Goal: Book appointment/travel/reservation

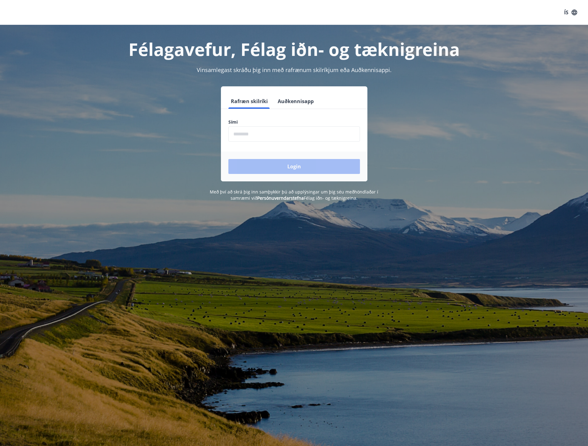
click at [266, 138] on input "phone" at bounding box center [295, 133] width 132 height 15
type input "********"
click at [282, 167] on button "Login" at bounding box center [295, 166] width 132 height 15
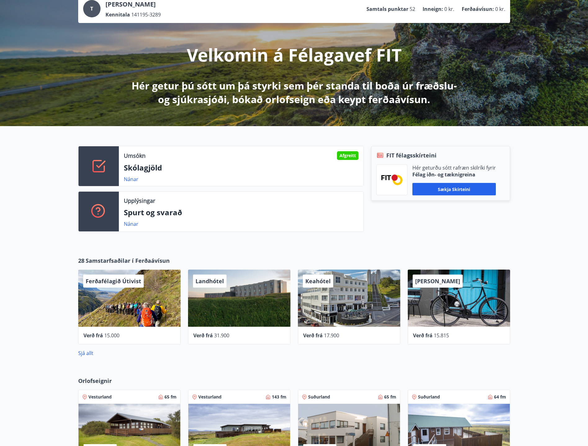
scroll to position [124, 0]
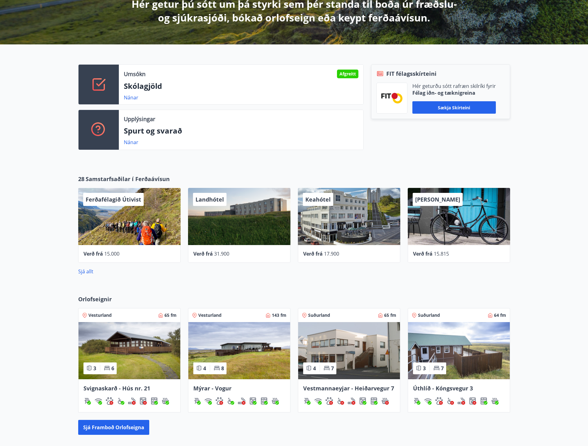
click at [366, 351] on img at bounding box center [349, 350] width 102 height 57
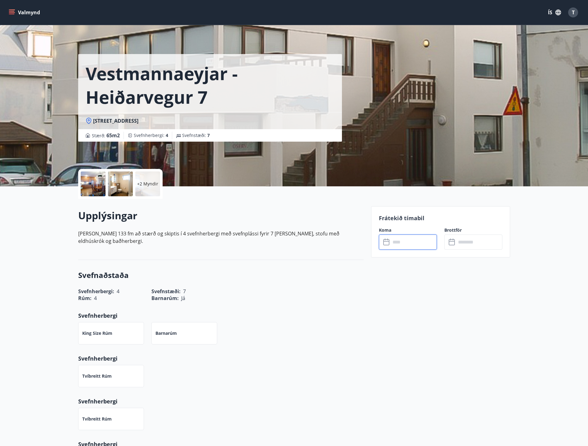
click at [425, 244] on input "text" at bounding box center [414, 241] width 46 height 15
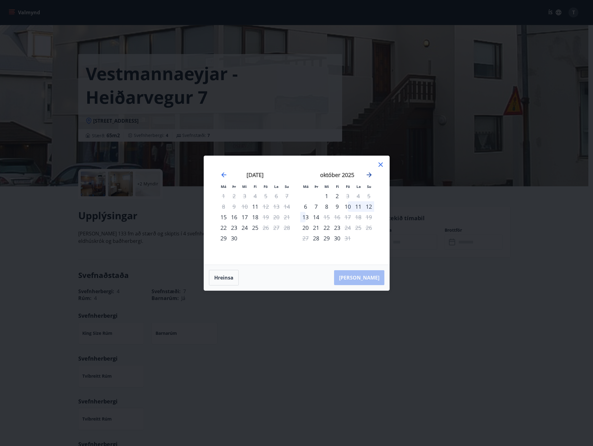
click at [369, 177] on icon "Move forward to switch to the next month." at bounding box center [368, 174] width 7 height 7
click at [219, 174] on div "október 2025" at bounding box center [255, 176] width 74 height 27
click at [222, 175] on icon "Move backward to switch to the previous month." at bounding box center [223, 174] width 5 height 5
click at [352, 208] on div "10" at bounding box center [347, 206] width 11 height 11
click at [369, 206] on div "12" at bounding box center [369, 206] width 11 height 11
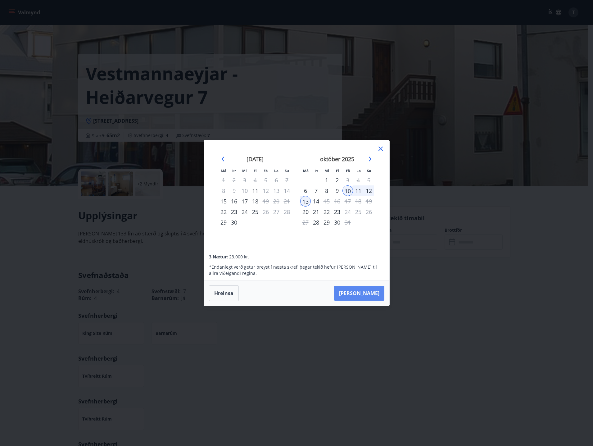
click at [366, 290] on button "Taka Frá" at bounding box center [359, 293] width 50 height 15
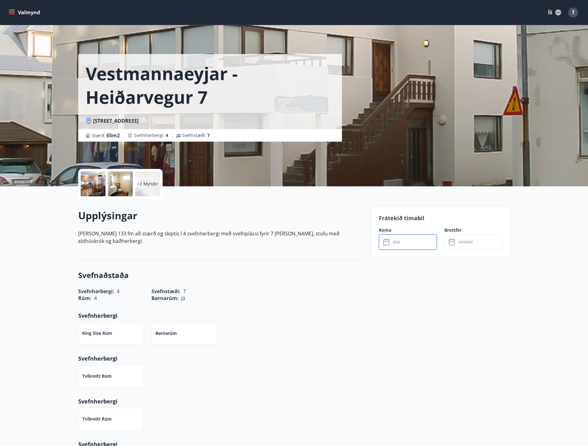
type input "******"
